Goal: Task Accomplishment & Management: Manage account settings

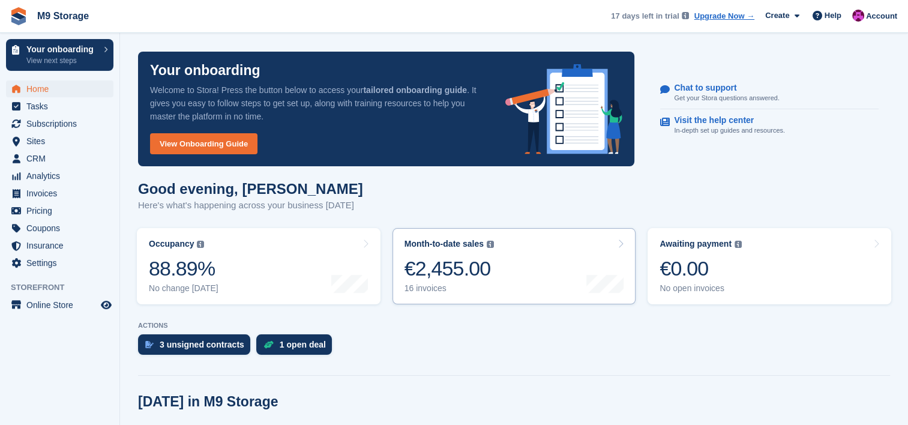
click at [564, 289] on link "Month-to-date sales The sum of all finalised invoices generated this month to d…" at bounding box center [515, 266] width 244 height 76
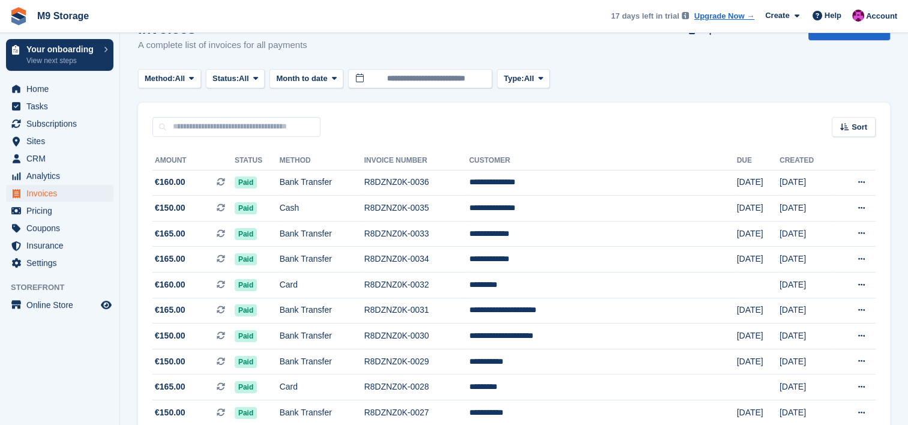
scroll to position [28, 0]
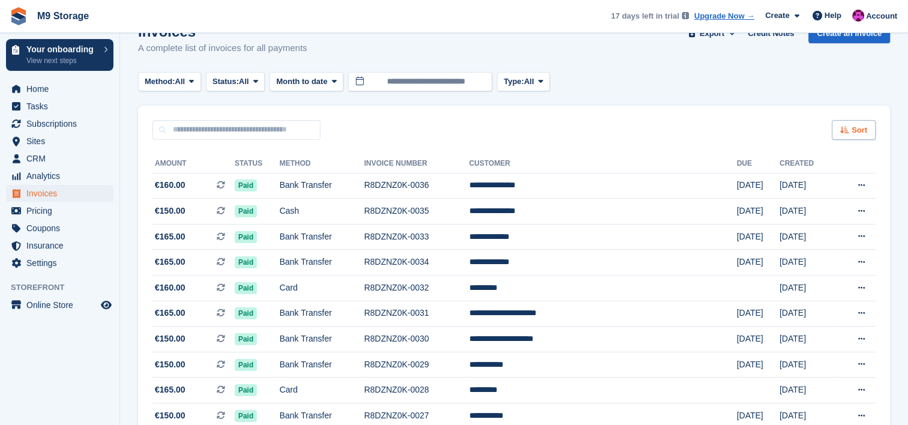
click at [860, 126] on span "Sort" at bounding box center [860, 130] width 16 height 12
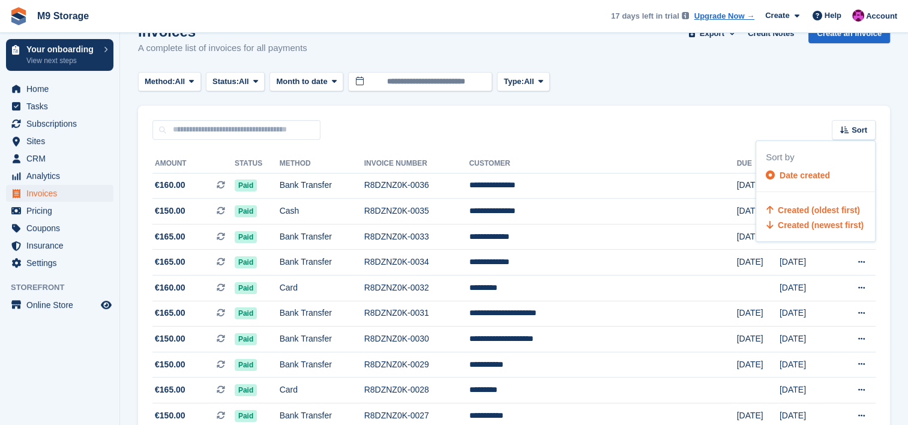
click at [793, 208] on span "Created (oldest first)" at bounding box center [819, 210] width 82 height 10
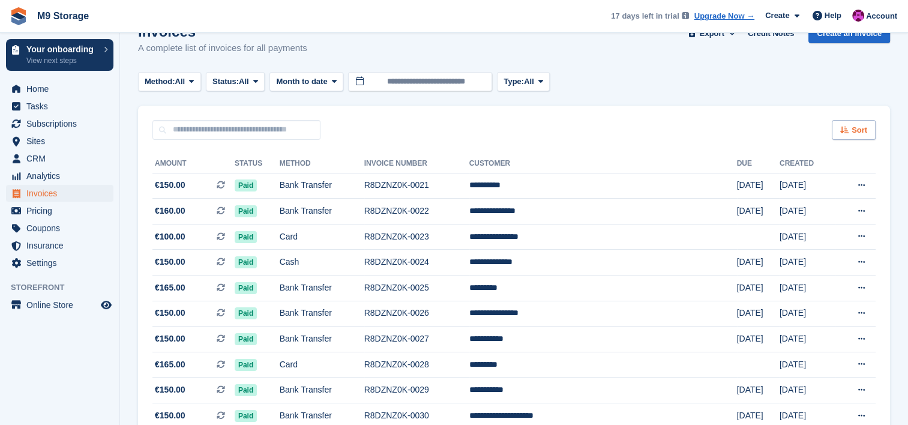
click at [858, 125] on span "Sort" at bounding box center [860, 130] width 16 height 12
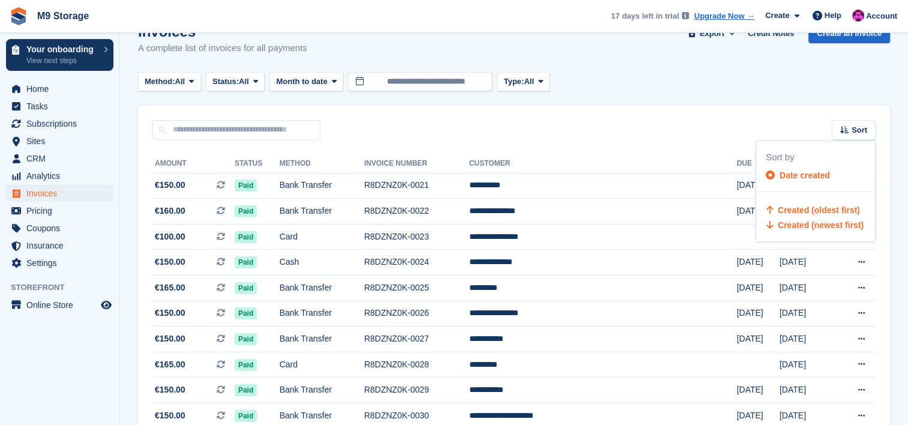
click at [807, 223] on span "Created (newest first)" at bounding box center [821, 225] width 86 height 10
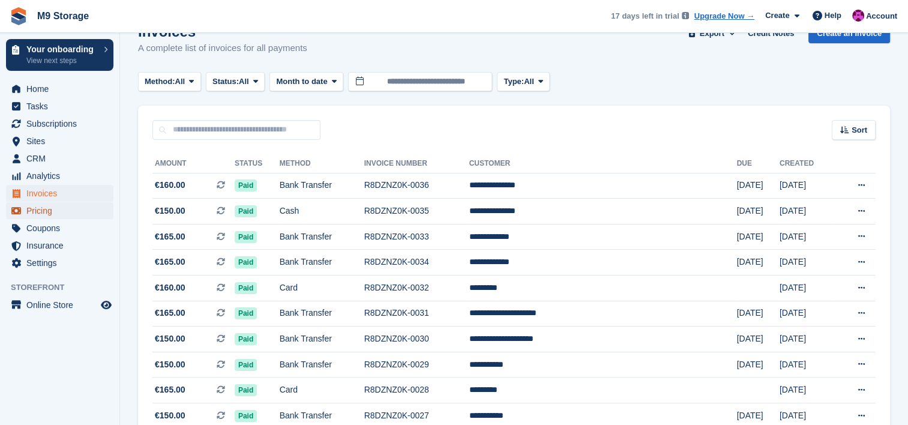
click at [68, 211] on span "Pricing" at bounding box center [62, 210] width 72 height 17
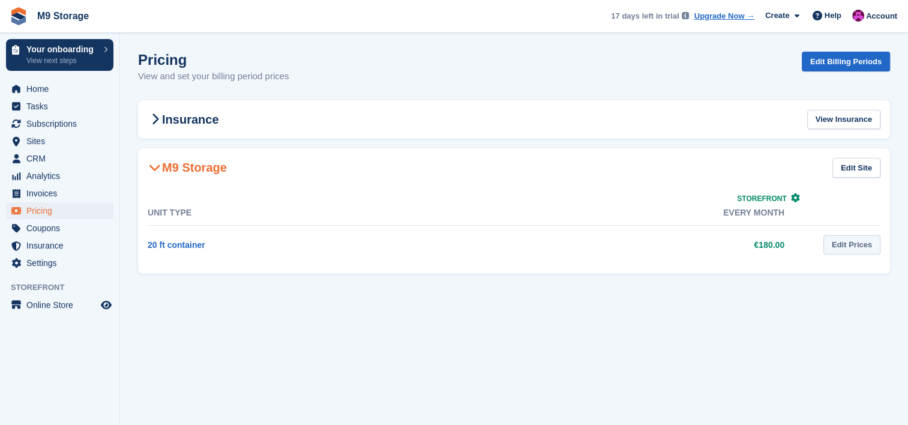
click at [858, 235] on link "Edit Prices" at bounding box center [852, 245] width 57 height 20
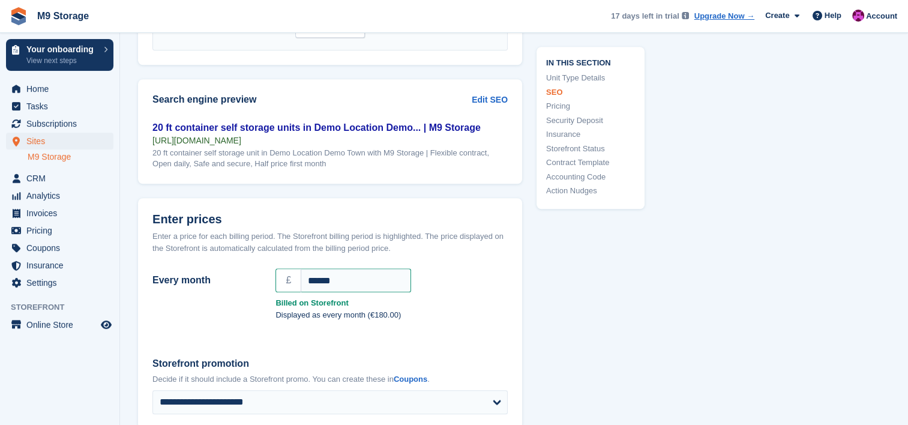
scroll to position [946, 0]
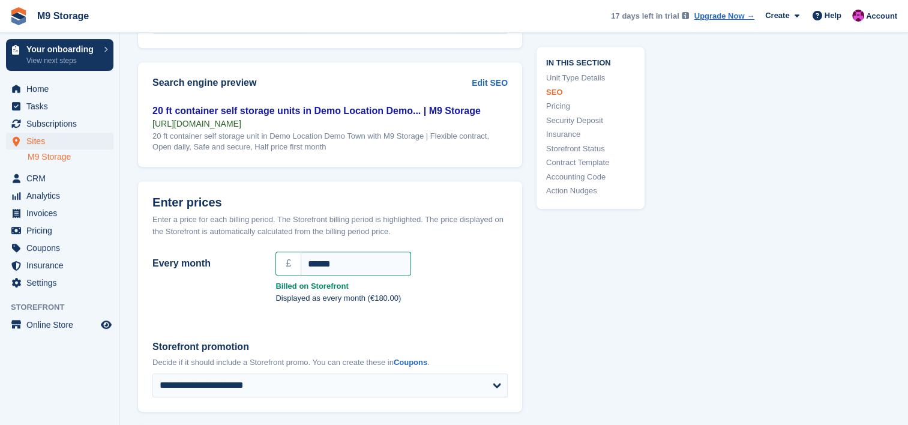
click at [719, 276] on div "**********" at bounding box center [514, 380] width 752 height 2450
click at [35, 144] on span "Sites" at bounding box center [62, 141] width 72 height 17
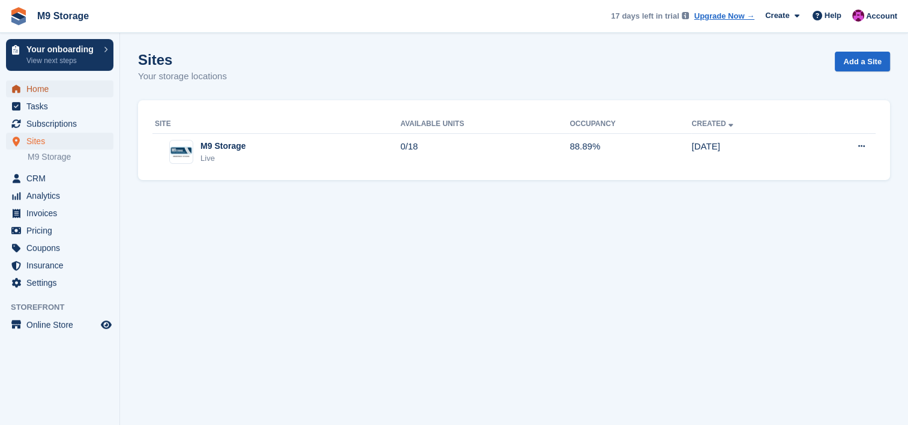
click at [57, 88] on span "Home" at bounding box center [62, 88] width 72 height 17
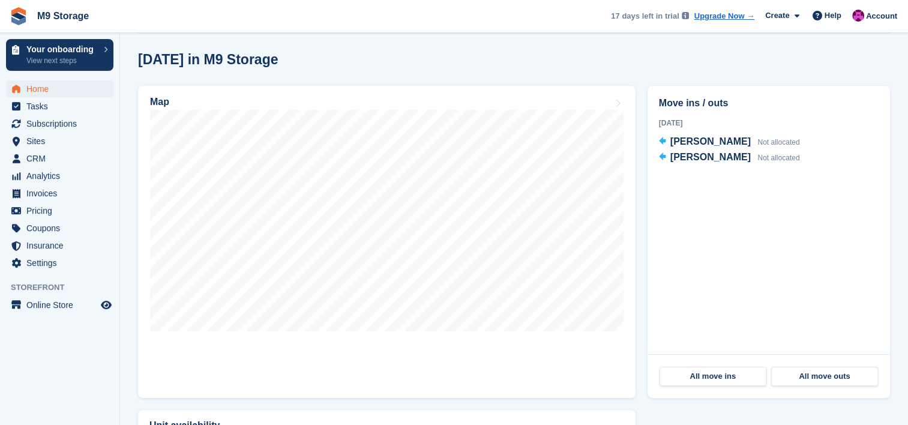
scroll to position [343, 0]
